Goal: Task Accomplishment & Management: Complete application form

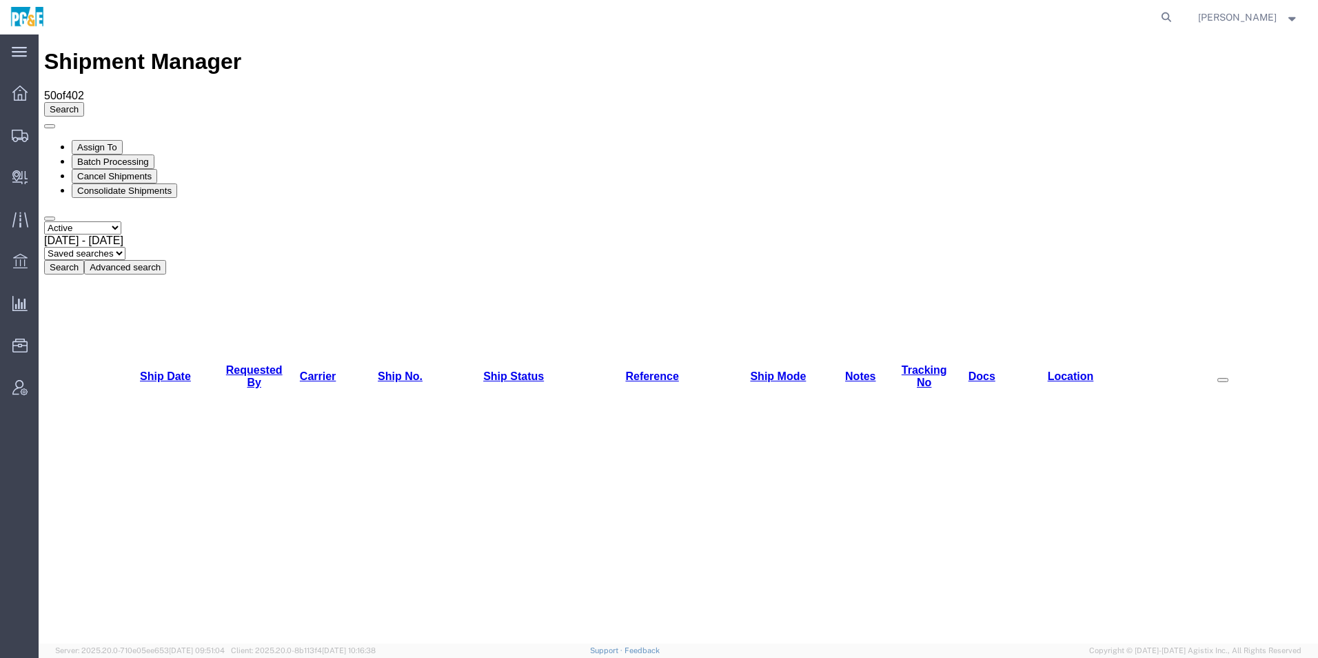
click at [96, 221] on select "Select status Active All Shipments Approved Booked Canceled Delivered Denied Ne…" at bounding box center [82, 227] width 77 height 13
select select "ALL"
click at [44, 221] on select "Select status Active All Shipments Approved Booked Canceled Delivered Denied Ne…" at bounding box center [82, 227] width 77 height 13
drag, startPoint x: 195, startPoint y: 94, endPoint x: 234, endPoint y: 101, distance: 40.0
click at [123, 234] on span "[DATE] - [DATE]" at bounding box center [83, 240] width 79 height 12
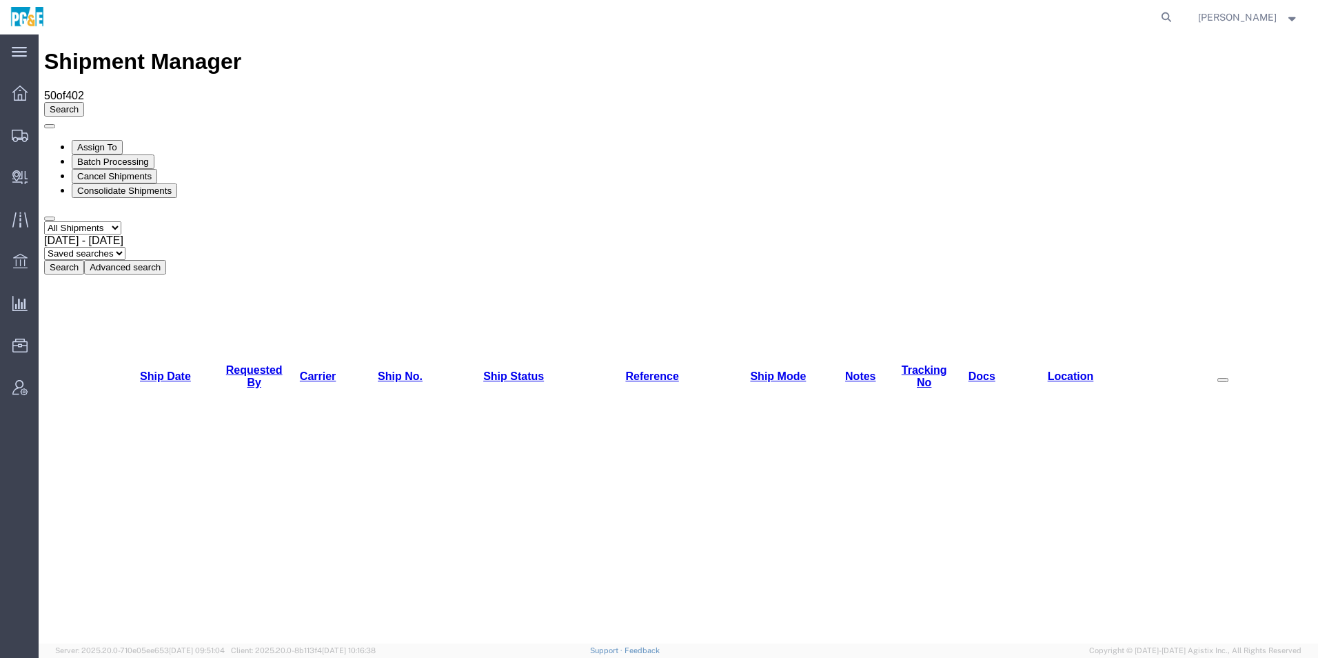
click at [84, 260] on button "Search" at bounding box center [64, 267] width 40 height 14
click at [238, 364] on link "Requested By" at bounding box center [254, 376] width 57 height 24
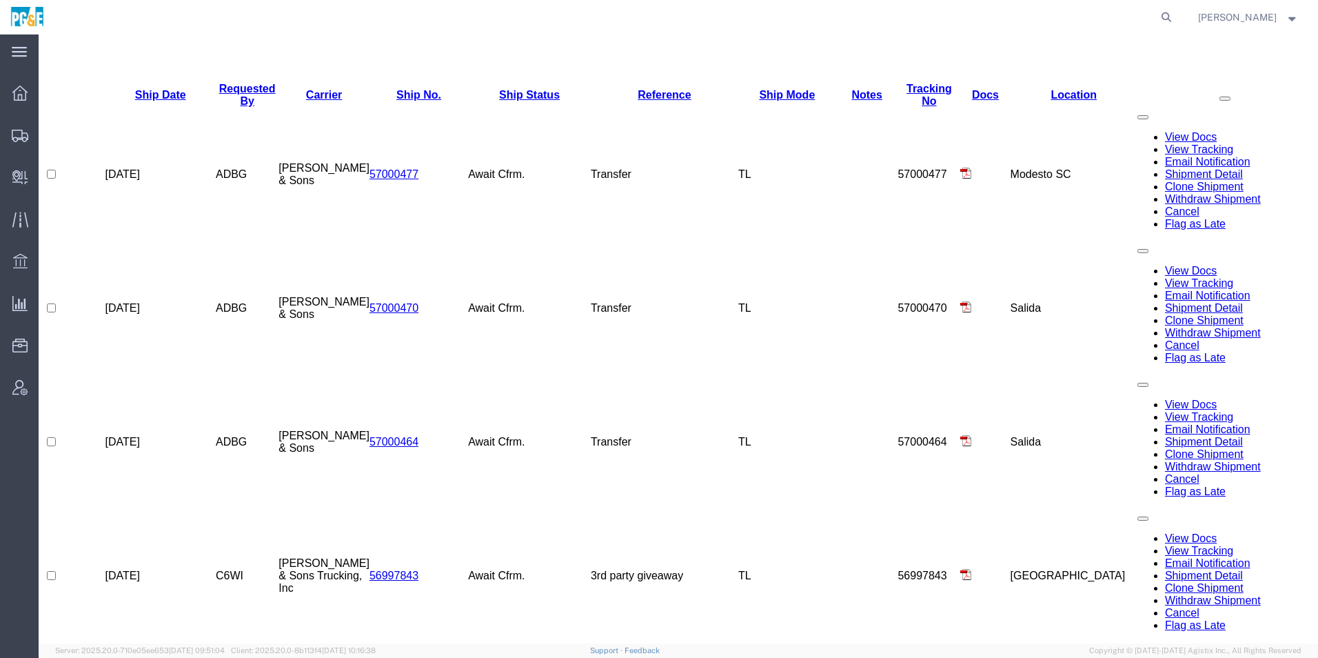
scroll to position [621, 0]
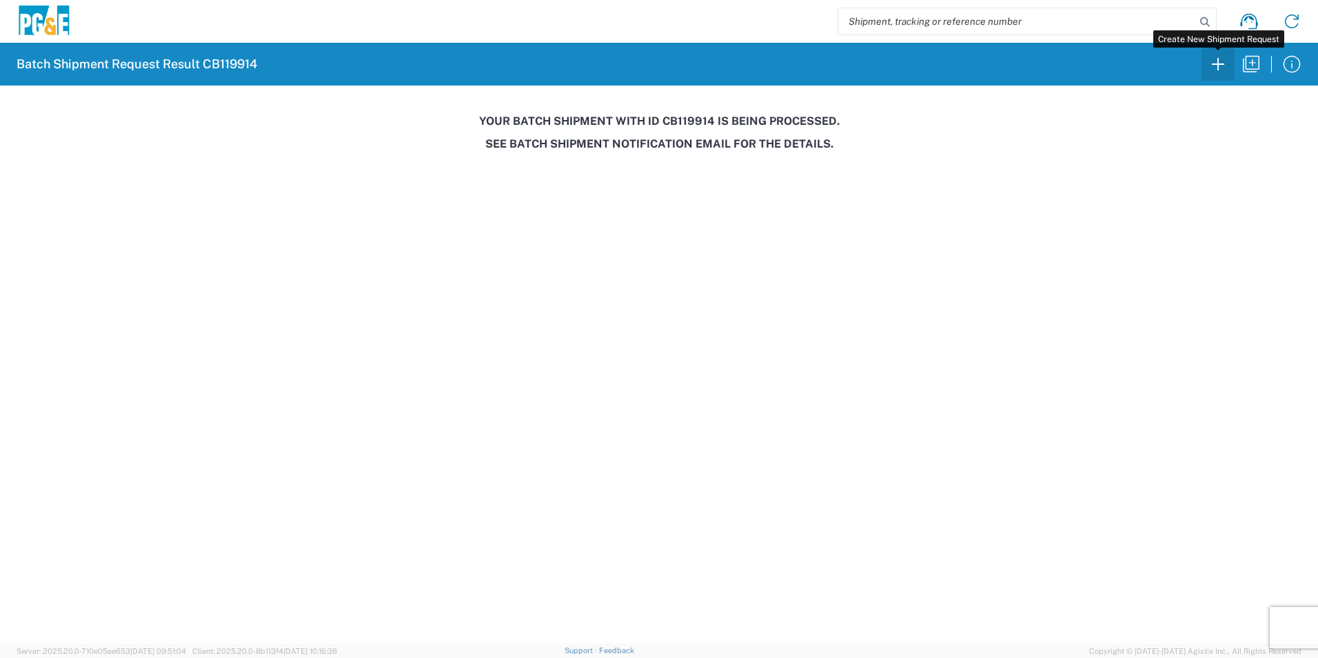
click at [1216, 62] on icon "button" at bounding box center [1218, 64] width 22 height 22
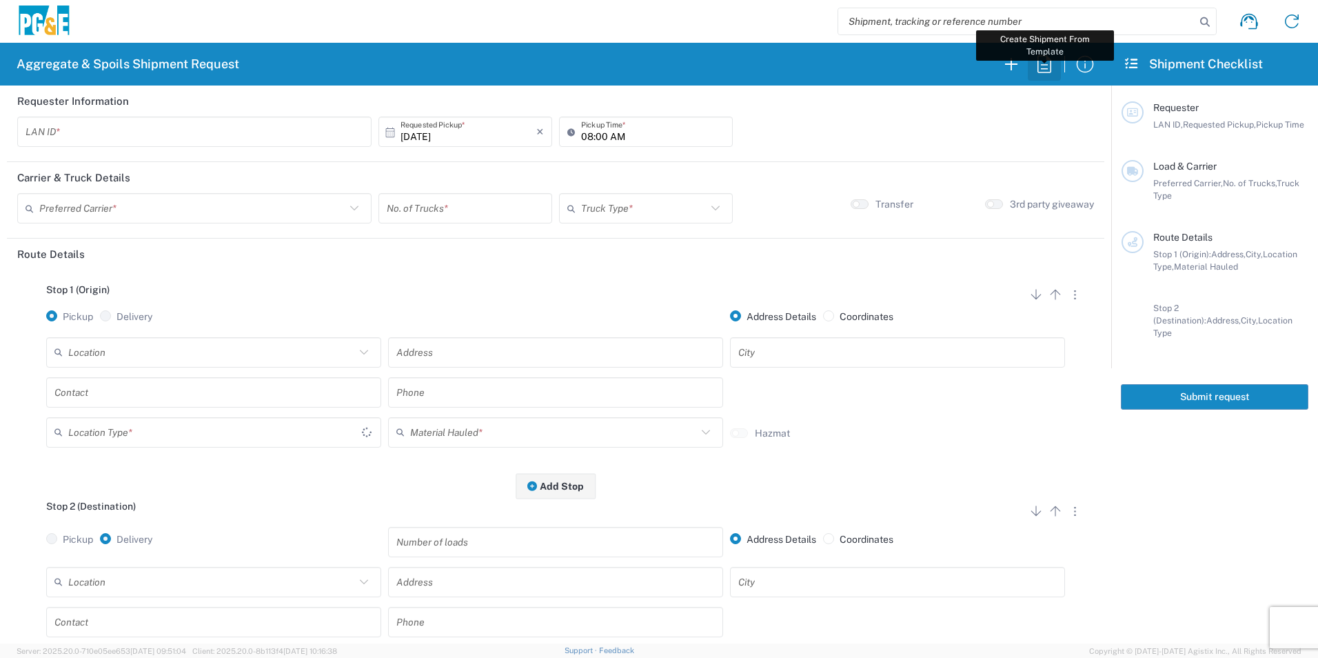
click at [1047, 64] on icon "button" at bounding box center [1045, 64] width 22 height 22
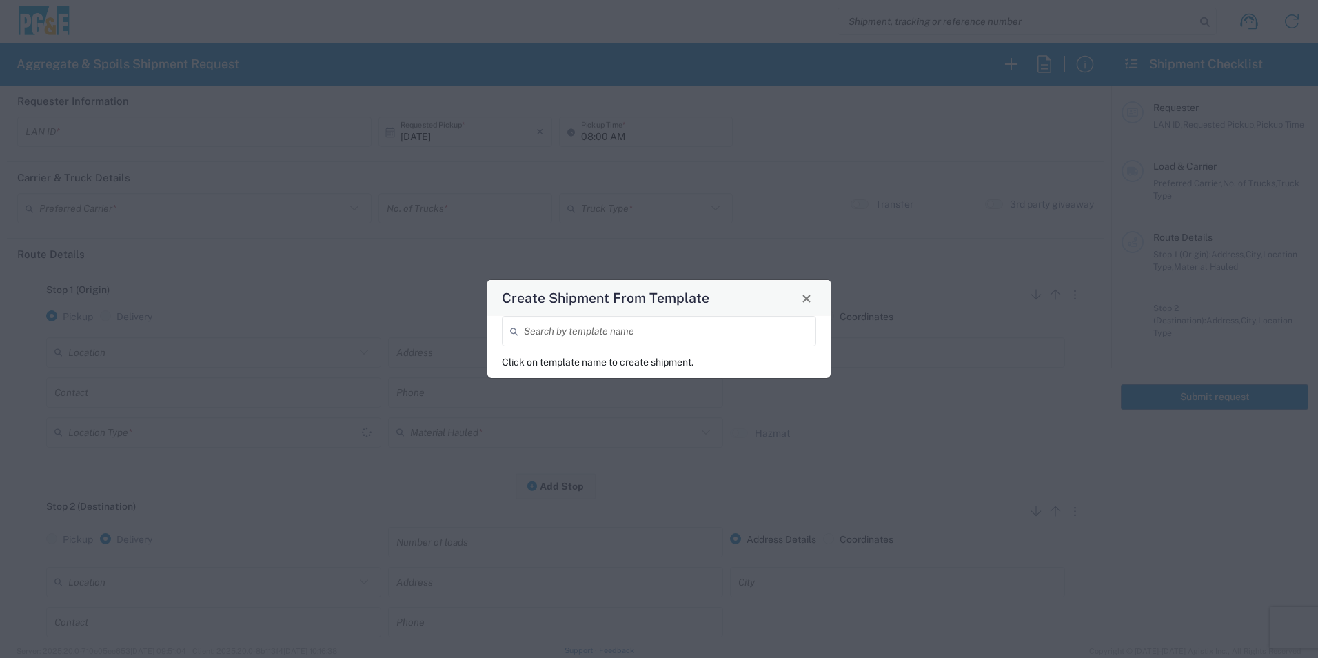
click at [748, 341] on input "search" at bounding box center [666, 331] width 284 height 24
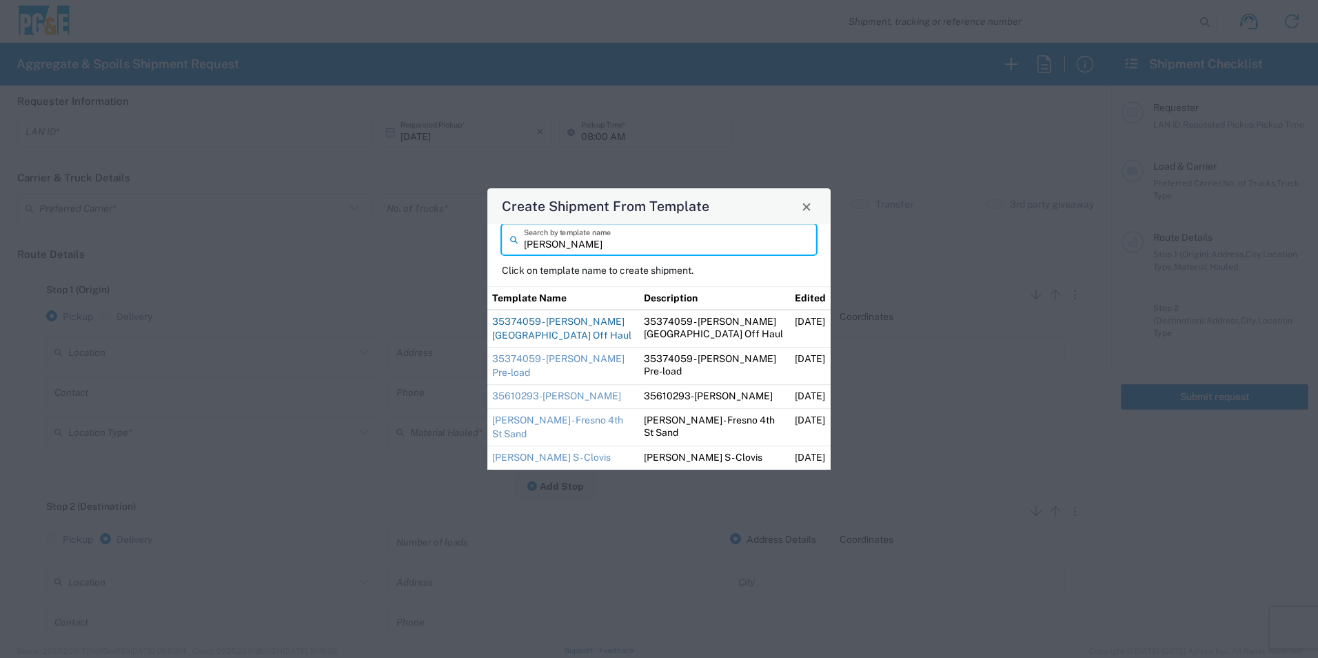
type input "ryan"
click at [508, 341] on link "35374059 - Ryan Pine Grove Off Haul" at bounding box center [561, 328] width 139 height 25
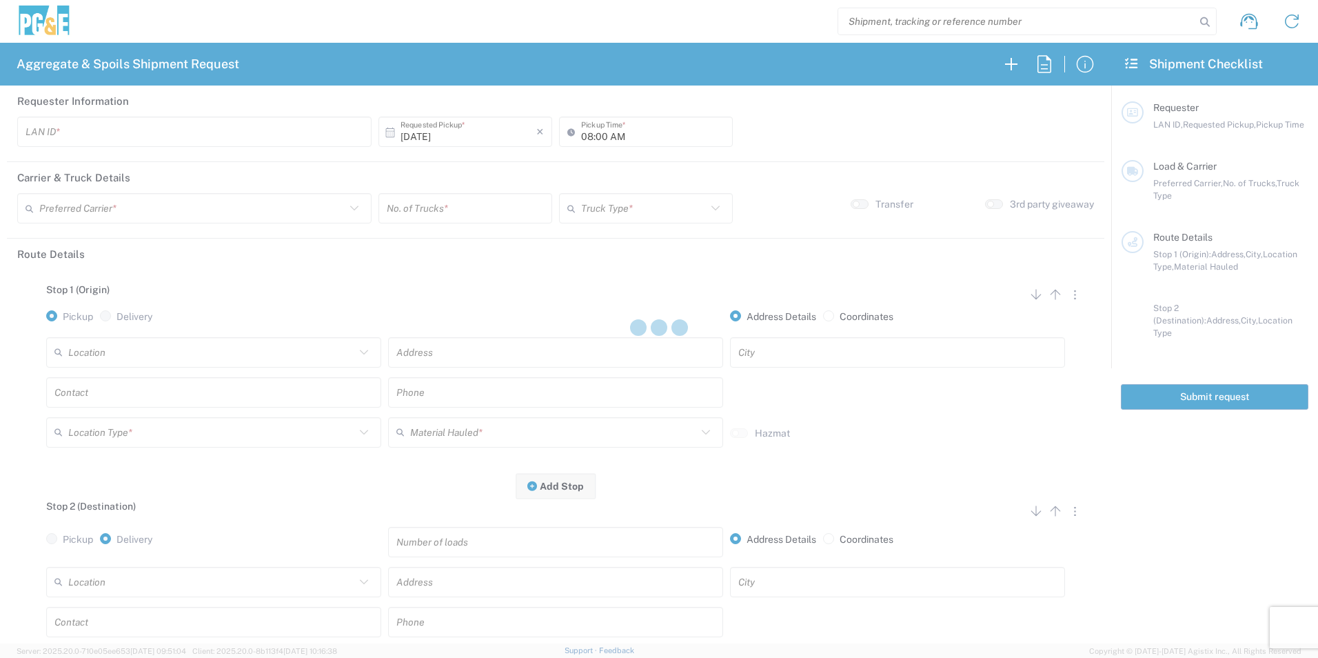
type input "RMB5"
type input "09:00 AM"
type input "[PERSON_NAME] & Sons Trucking, Inc"
type input "Super Dump"
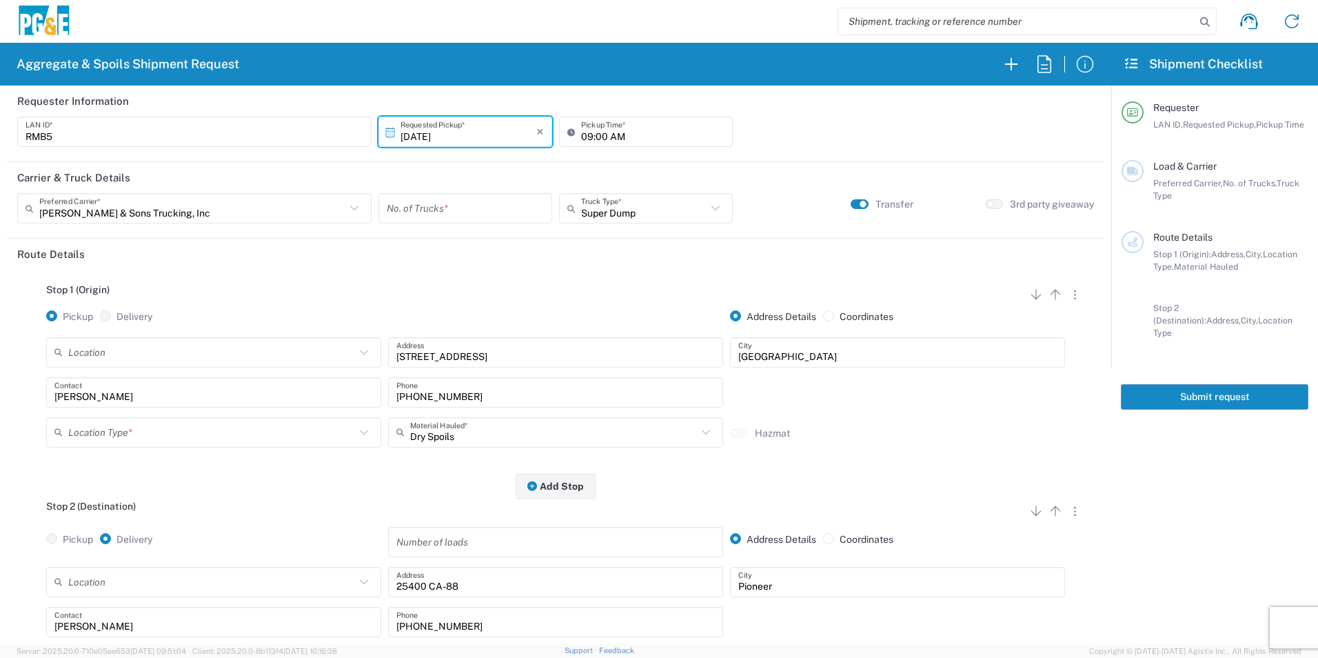
click at [454, 201] on input "number" at bounding box center [465, 209] width 157 height 24
type input "2"
click at [587, 136] on input "09:00 AM" at bounding box center [652, 132] width 143 height 24
click at [596, 131] on input "08:00 AM" at bounding box center [652, 132] width 143 height 24
type input "08:30 AM"
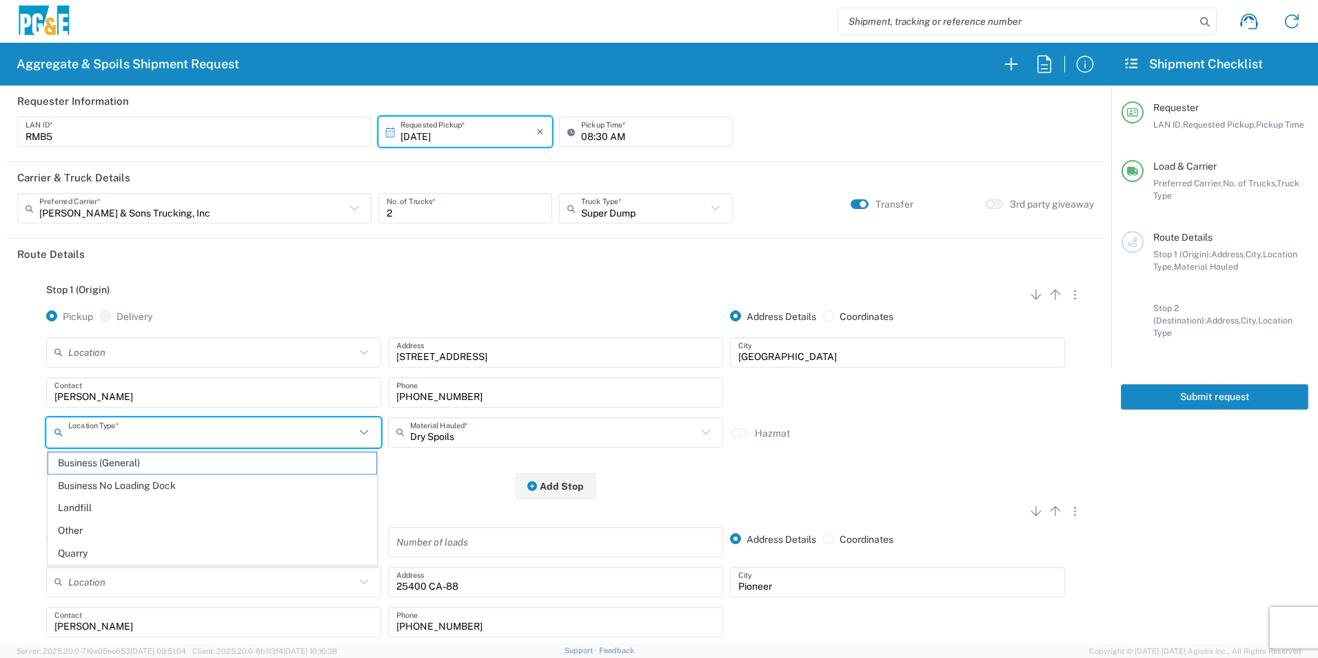
click at [116, 437] on input "text" at bounding box center [211, 432] width 287 height 24
click at [86, 524] on span "Other" at bounding box center [212, 530] width 328 height 21
type input "Other"
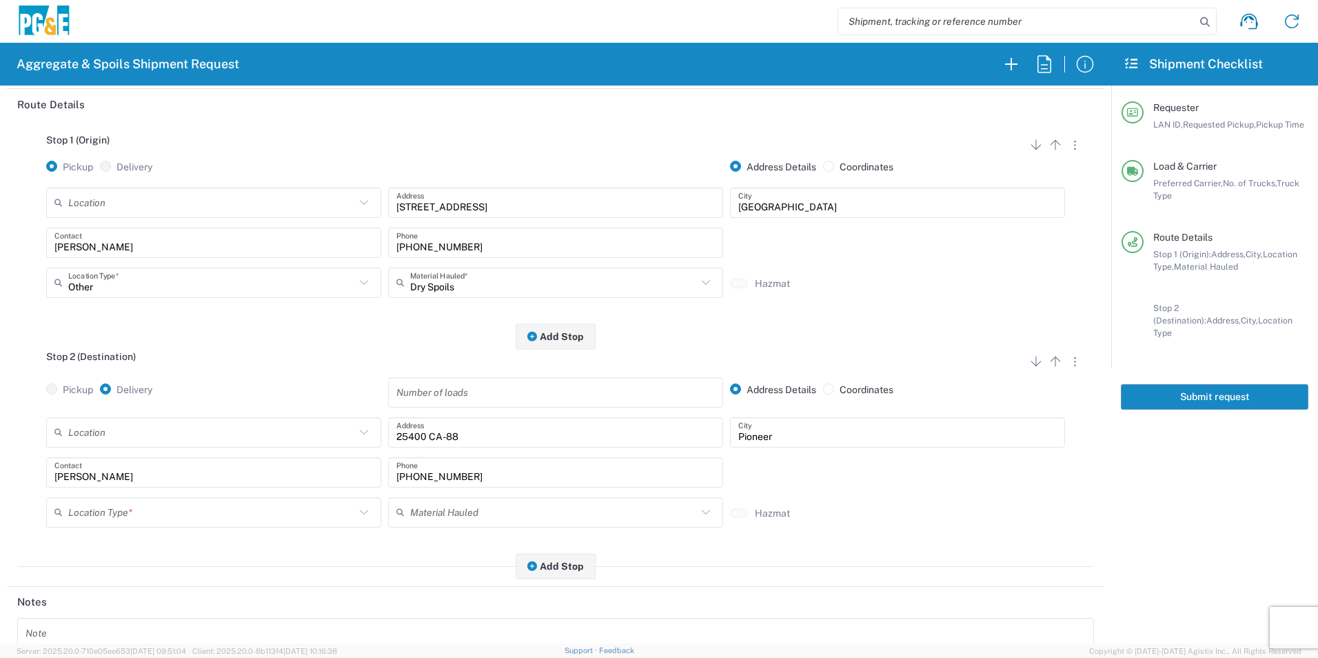
scroll to position [207, 0]
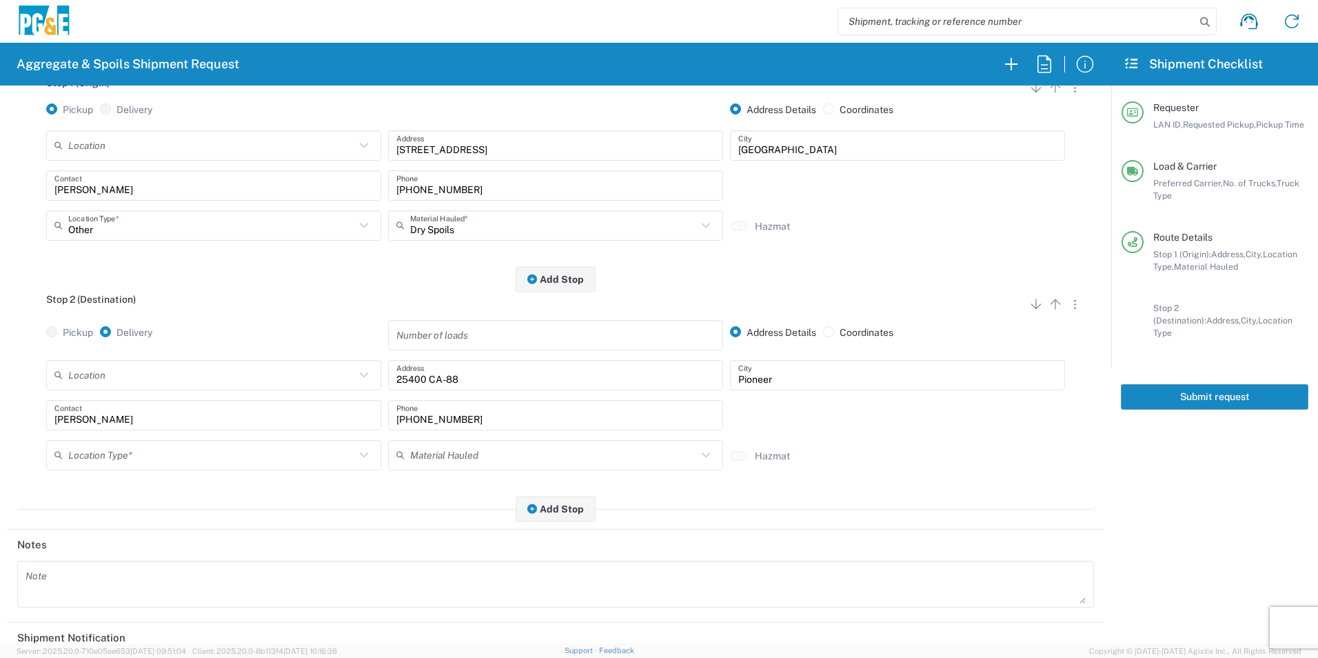
click at [180, 454] on input "text" at bounding box center [211, 455] width 287 height 24
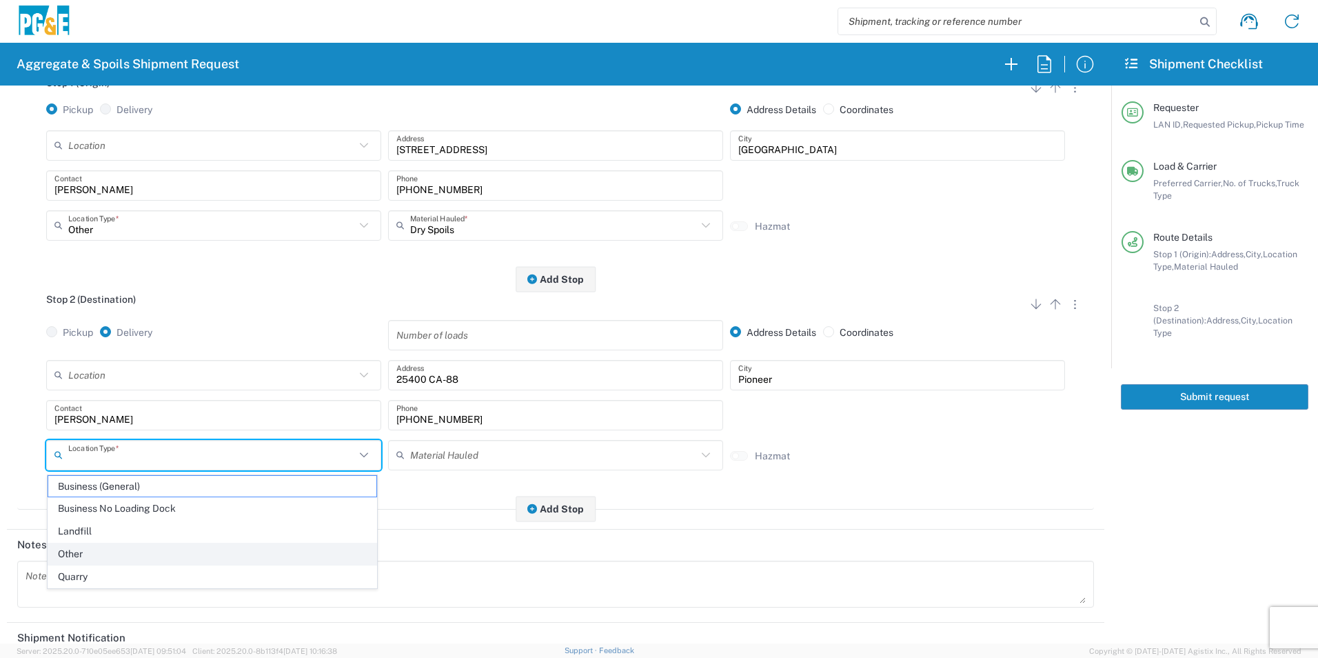
click at [104, 548] on span "Other" at bounding box center [212, 553] width 328 height 21
type input "Other"
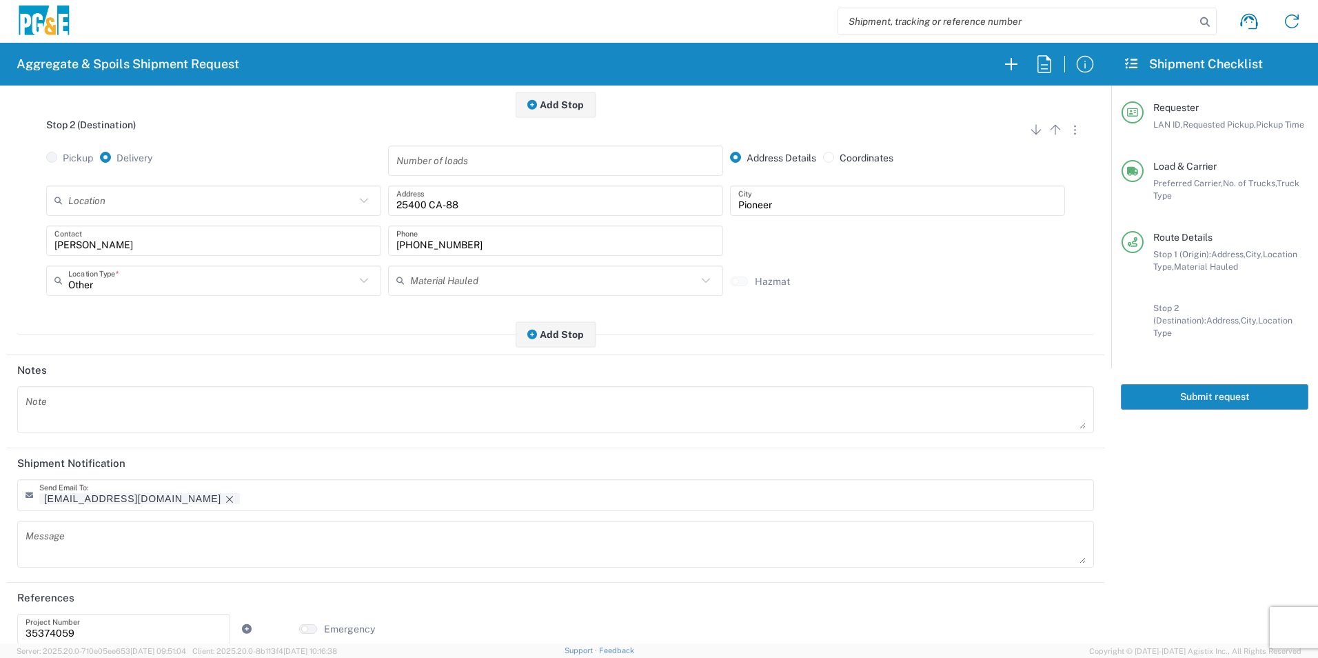
scroll to position [399, 0]
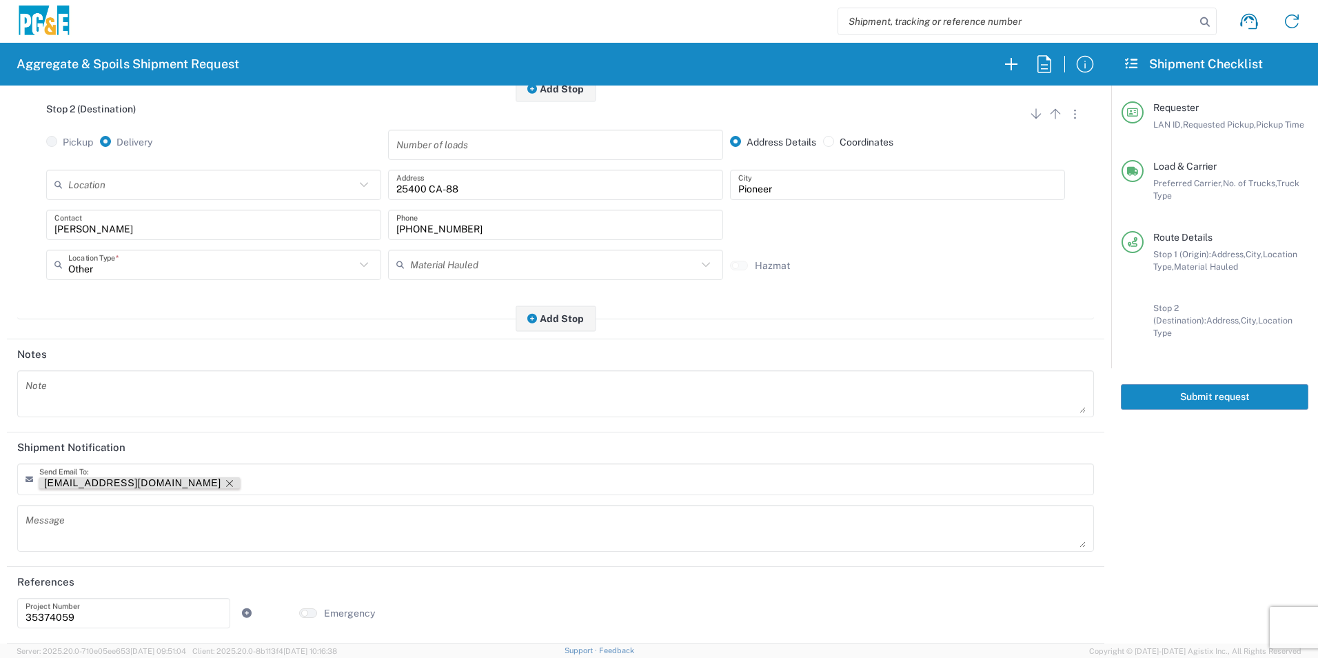
click at [224, 485] on icon "Remove tag" at bounding box center [229, 483] width 11 height 11
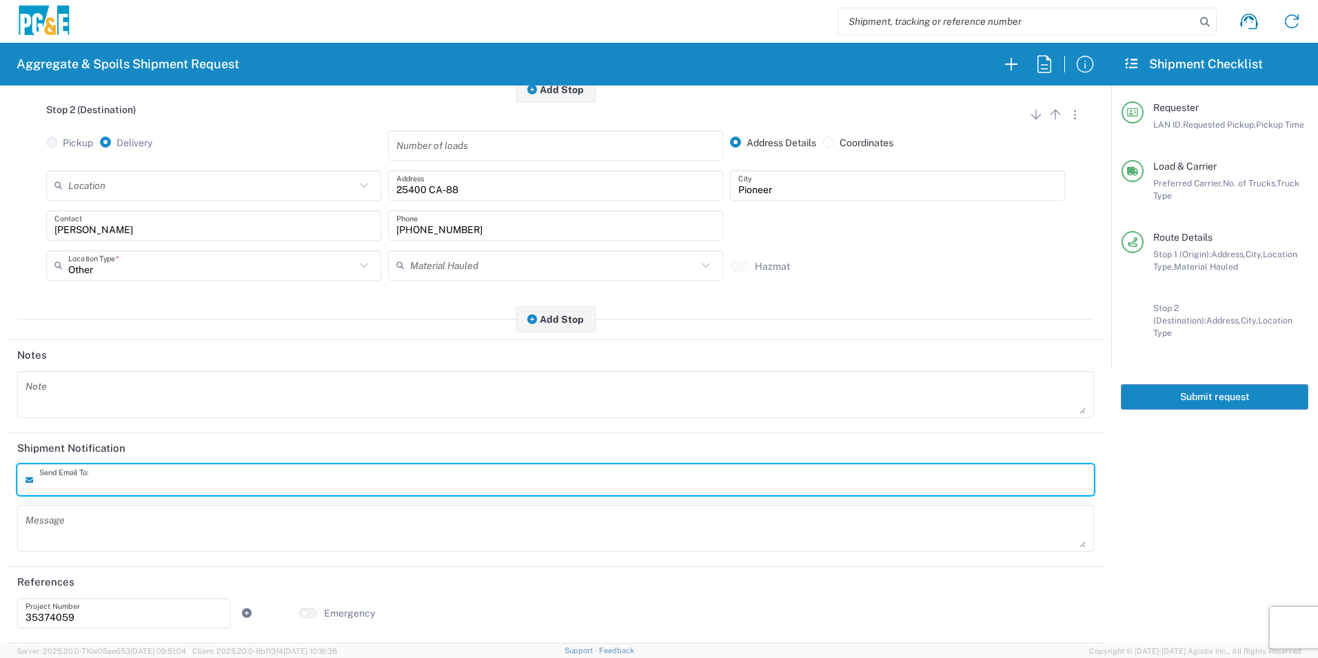
scroll to position [0, 0]
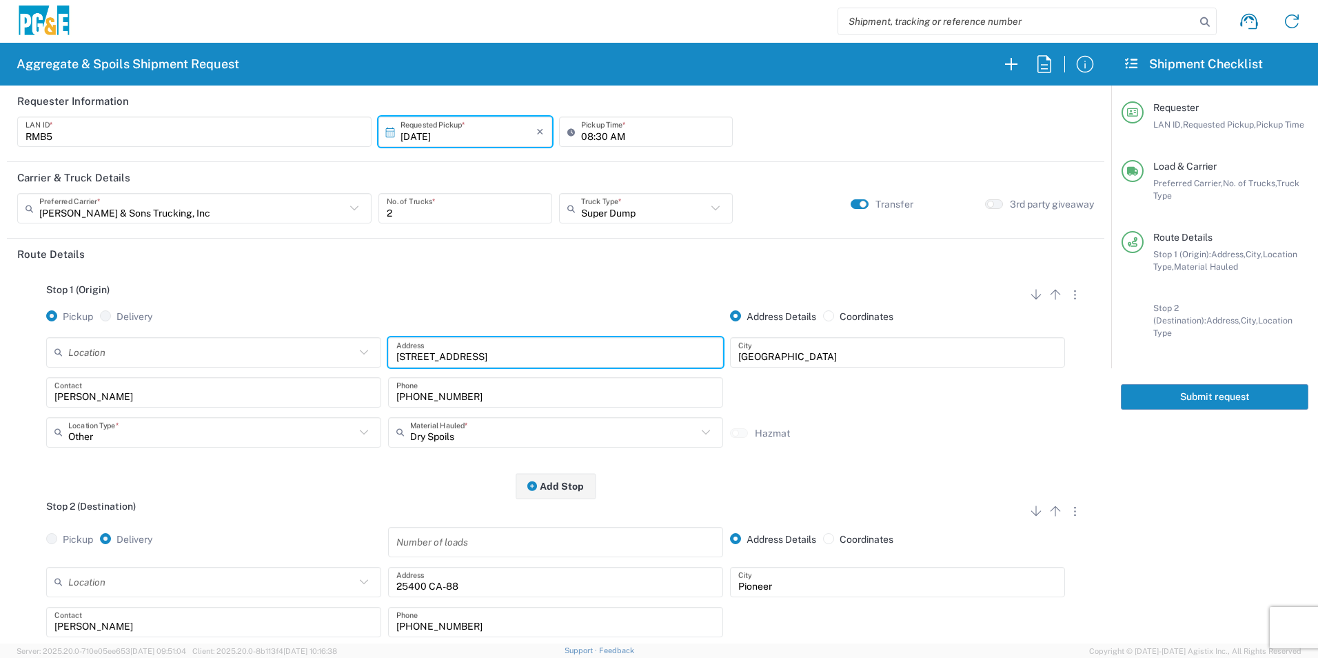
drag, startPoint x: 533, startPoint y: 343, endPoint x: 51, endPoint y: 335, distance: 482.1
click at [70, 338] on div "Location 17300 East Jahant Rd - Quarry 7/11 Materials - Chico - Quarry 7/11 Mat…" at bounding box center [556, 357] width 1026 height 40
paste input "855 Big Oak"
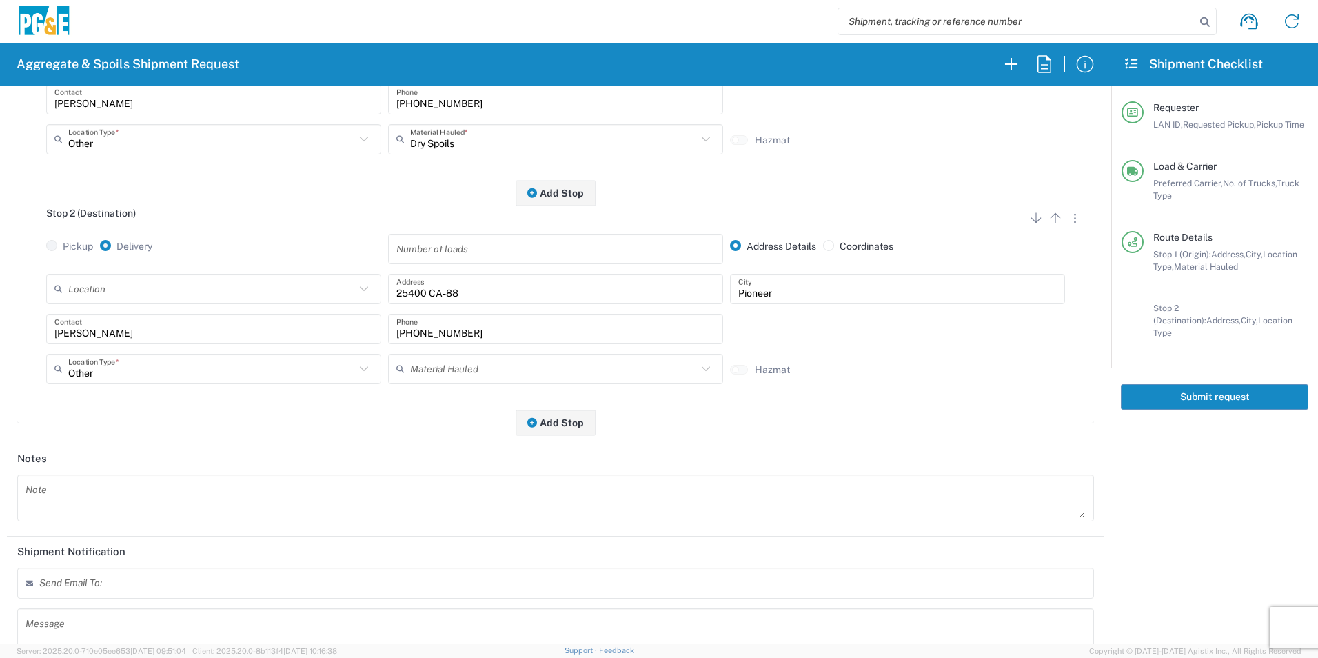
scroll to position [398, 0]
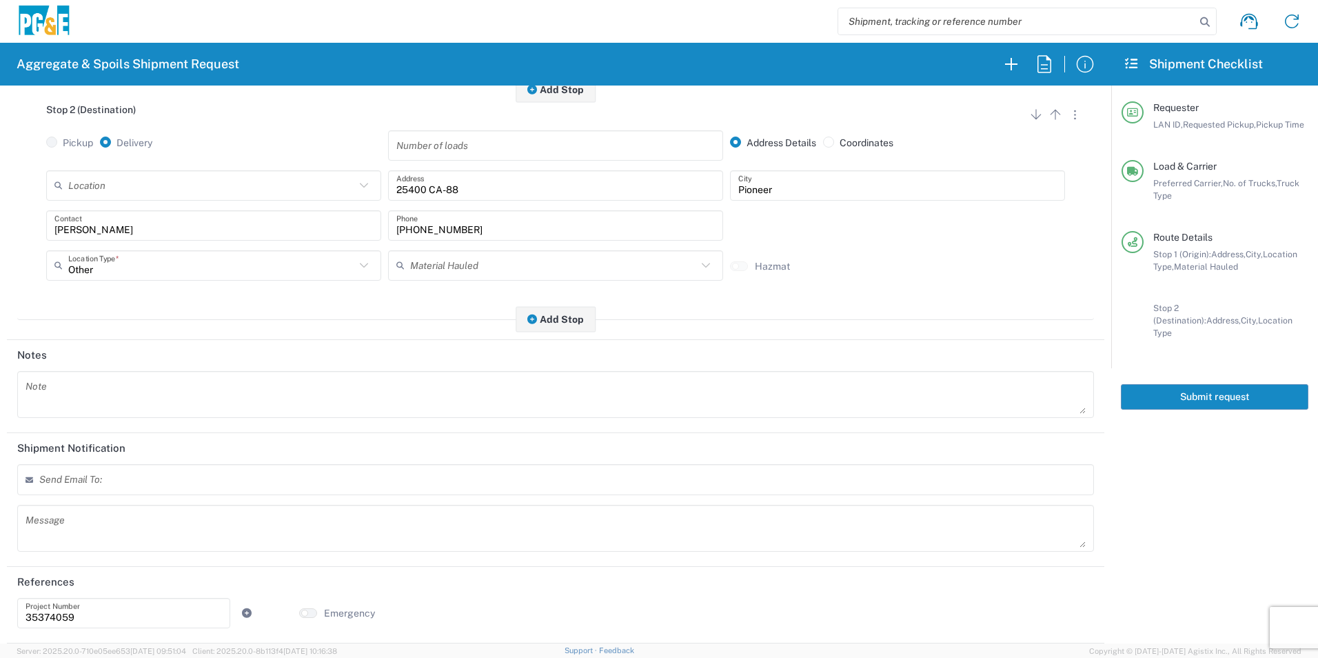
type input "11855 Big Oak Ct"
drag, startPoint x: 1238, startPoint y: 378, endPoint x: 1270, endPoint y: 363, distance: 34.5
click at [1238, 384] on button "Submit request" at bounding box center [1215, 397] width 188 height 26
